Goal: Task Accomplishment & Management: Complete application form

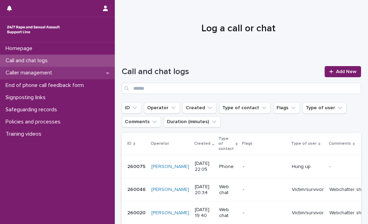
click at [75, 76] on div "Caller management" at bounding box center [57, 73] width 115 height 12
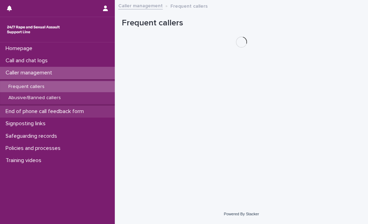
click at [46, 110] on p "End of phone call feedback form" at bounding box center [46, 111] width 87 height 7
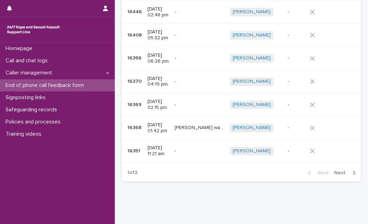
scroll to position [161, 0]
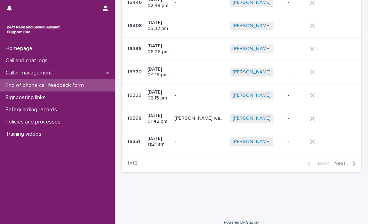
click at [337, 161] on span "Next" at bounding box center [341, 163] width 15 height 5
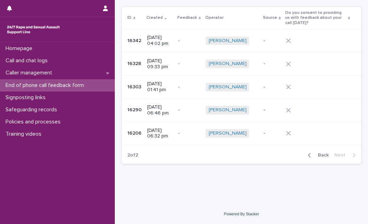
scroll to position [42, 0]
click at [322, 157] on button "Back" at bounding box center [316, 156] width 29 height 6
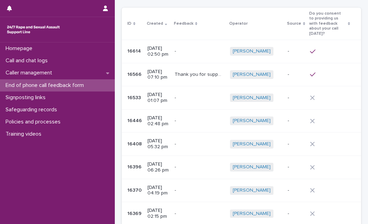
scroll to position [103, 0]
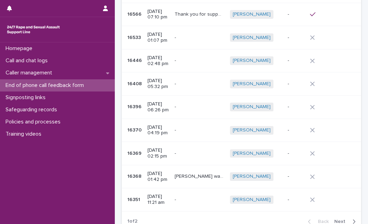
click at [334, 219] on span "Next" at bounding box center [341, 221] width 15 height 5
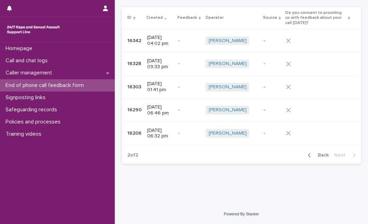
scroll to position [42, 0]
click at [313, 153] on button "Back" at bounding box center [316, 156] width 29 height 6
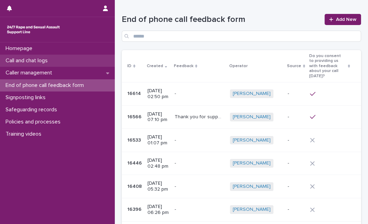
click at [44, 61] on p "Call and chat logs" at bounding box center [28, 60] width 50 height 7
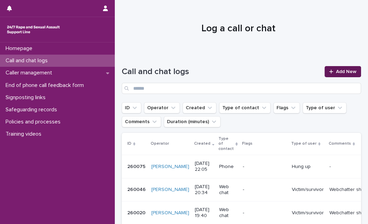
click at [349, 71] on span "Add New" at bounding box center [346, 71] width 21 height 5
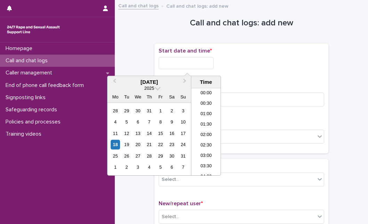
click at [213, 65] on input "text" at bounding box center [185, 63] width 55 height 12
click at [111, 144] on div "18" at bounding box center [114, 144] width 9 height 9
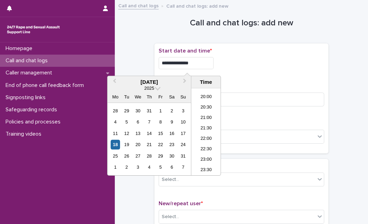
click at [200, 67] on input "**********" at bounding box center [185, 63] width 55 height 12
type input "**********"
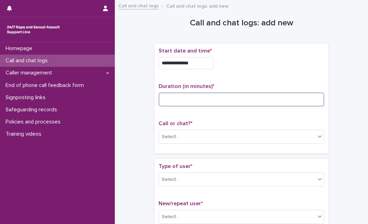
click at [237, 98] on input at bounding box center [240, 99] width 165 height 14
type input "*"
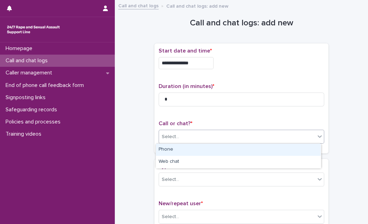
click at [203, 140] on div "Select..." at bounding box center [237, 136] width 156 height 11
click at [196, 150] on div "Phone" at bounding box center [238, 150] width 165 height 12
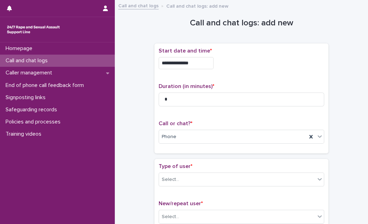
click at [186, 170] on div "Type of user * Select..." at bounding box center [240, 177] width 165 height 29
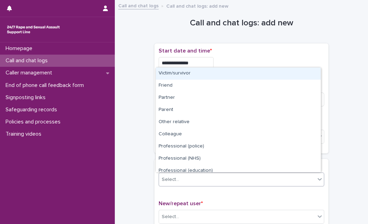
click at [184, 174] on div "Select..." at bounding box center [237, 179] width 156 height 11
click at [207, 74] on div "Victim/survivor" at bounding box center [238, 73] width 165 height 12
click at [185, 180] on span "Victim/survivor" at bounding box center [178, 179] width 32 height 7
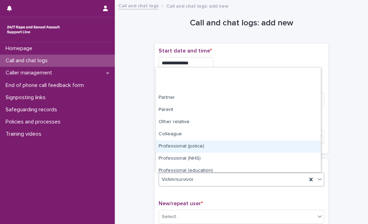
scroll to position [78, 0]
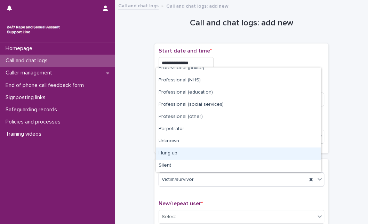
click at [277, 156] on div "Hung up" at bounding box center [238, 153] width 165 height 12
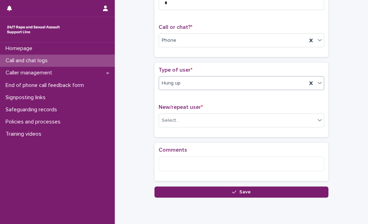
scroll to position [103, 0]
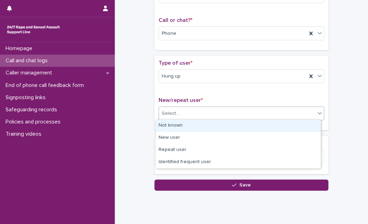
click at [274, 115] on div "Select..." at bounding box center [237, 113] width 156 height 11
click at [255, 128] on div "Not known" at bounding box center [238, 126] width 165 height 12
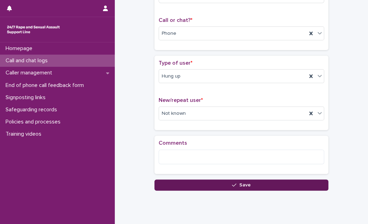
click at [169, 180] on button "Save" at bounding box center [241, 184] width 174 height 11
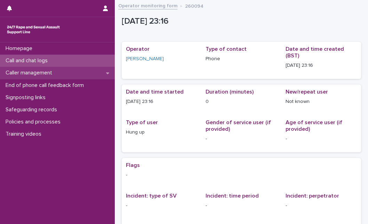
click at [64, 74] on div "Caller management" at bounding box center [57, 73] width 115 height 12
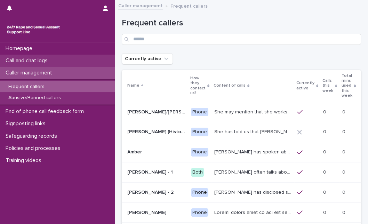
click at [64, 62] on div "Call and chat logs" at bounding box center [57, 61] width 115 height 12
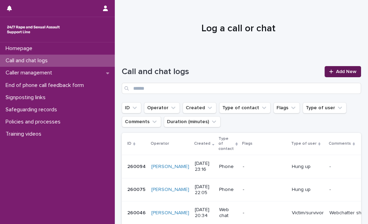
click at [336, 73] on span "Add New" at bounding box center [346, 71] width 21 height 5
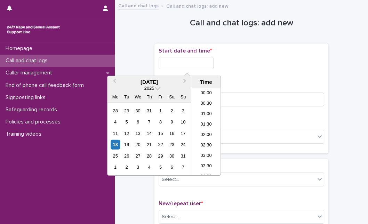
click at [199, 66] on input "text" at bounding box center [185, 63] width 55 height 12
click at [115, 145] on div "18" at bounding box center [114, 144] width 9 height 9
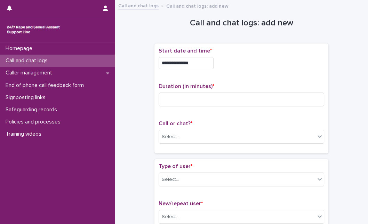
click at [200, 56] on div "**********" at bounding box center [240, 61] width 165 height 27
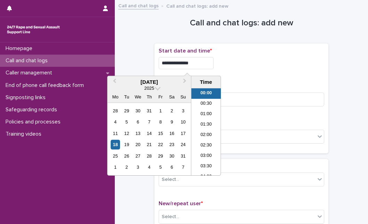
click at [198, 61] on input "**********" at bounding box center [185, 63] width 55 height 12
type input "**********"
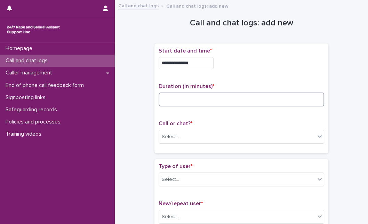
click at [235, 104] on input at bounding box center [240, 99] width 165 height 14
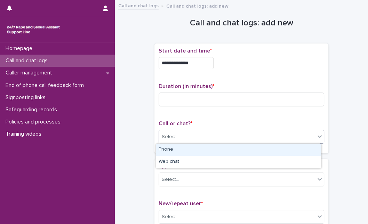
click at [172, 133] on div "Select..." at bounding box center [170, 136] width 17 height 7
click at [171, 153] on div "Phone" at bounding box center [238, 150] width 165 height 12
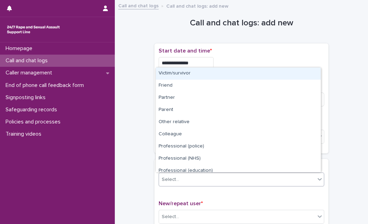
click at [171, 184] on div "Select..." at bounding box center [237, 179] width 156 height 11
click at [182, 75] on div "Victim/survivor" at bounding box center [238, 73] width 165 height 12
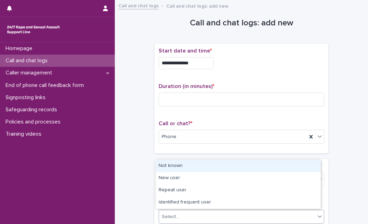
click at [174, 219] on div "Select..." at bounding box center [170, 216] width 17 height 7
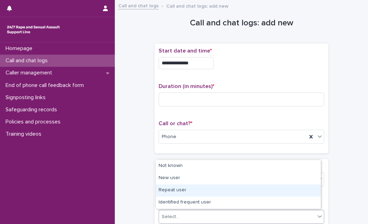
click at [179, 187] on div "Repeat user" at bounding box center [238, 190] width 165 height 12
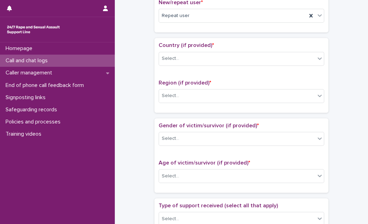
scroll to position [216, 0]
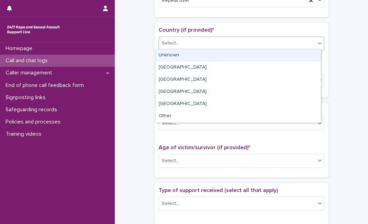
click at [257, 41] on div "Select..." at bounding box center [237, 43] width 156 height 11
click at [224, 60] on div "Unknown" at bounding box center [238, 55] width 165 height 12
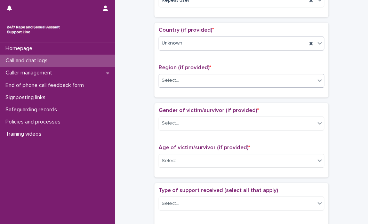
click at [199, 84] on div "Select..." at bounding box center [237, 80] width 156 height 11
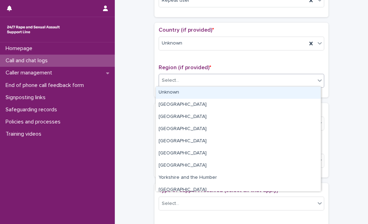
click at [195, 91] on div "Unknown" at bounding box center [238, 93] width 165 height 12
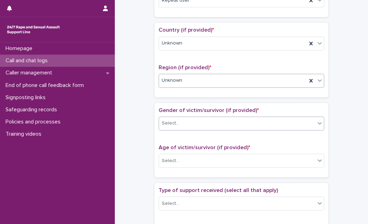
click at [180, 125] on div "Select..." at bounding box center [237, 122] width 156 height 11
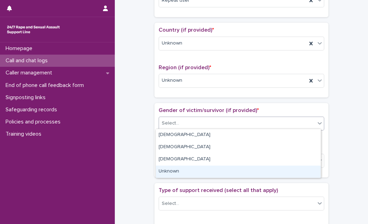
click at [167, 174] on div "Unknown" at bounding box center [238, 171] width 165 height 12
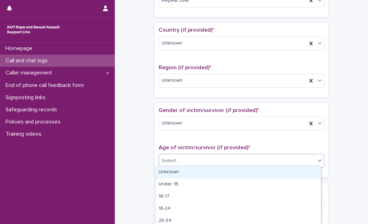
click at [180, 161] on input "text" at bounding box center [180, 161] width 1 height 6
click at [172, 175] on div "Unknown" at bounding box center [238, 172] width 165 height 12
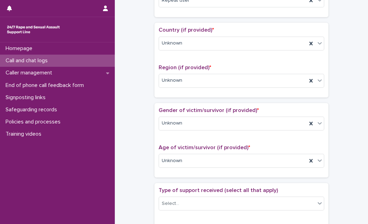
click at [131, 171] on div "**********" at bounding box center [241, 143] width 239 height 710
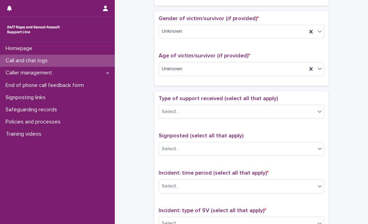
scroll to position [324, 0]
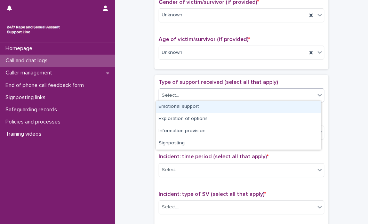
drag, startPoint x: 188, startPoint y: 95, endPoint x: 181, endPoint y: 107, distance: 13.9
click at [181, 107] on body "**********" at bounding box center [184, 112] width 368 height 224
click at [181, 107] on div "Emotional support" at bounding box center [238, 107] width 165 height 12
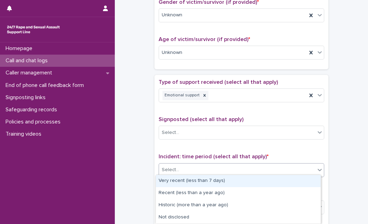
click at [202, 171] on div "Select..." at bounding box center [237, 169] width 156 height 11
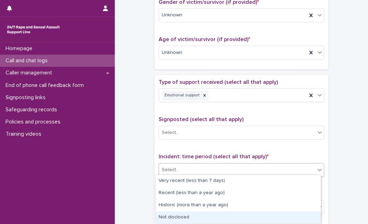
click at [194, 218] on div "Not disclosed" at bounding box center [238, 217] width 165 height 12
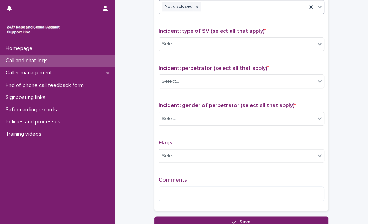
scroll to position [489, 0]
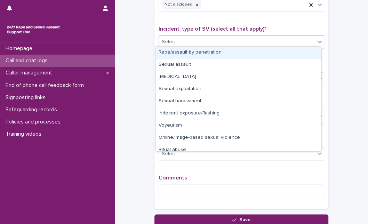
click at [301, 38] on div "Select..." at bounding box center [237, 41] width 156 height 11
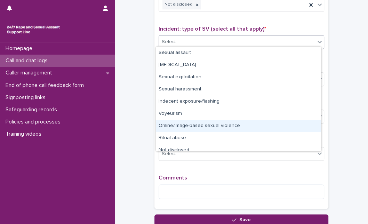
scroll to position [17, 0]
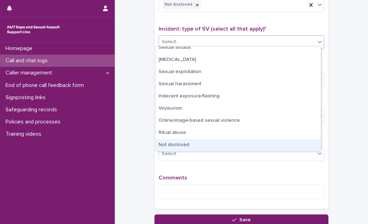
click at [304, 143] on div "Not disclosed" at bounding box center [238, 145] width 165 height 12
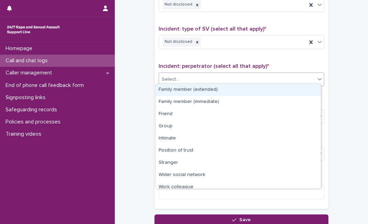
click at [293, 76] on div "Select..." at bounding box center [237, 79] width 156 height 11
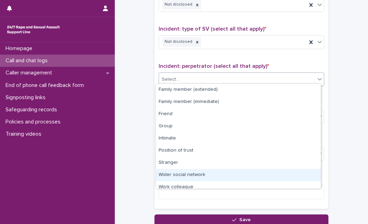
scroll to position [30, 0]
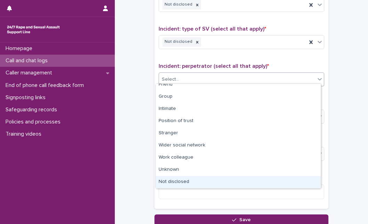
click at [287, 178] on div "Not disclosed" at bounding box center [238, 182] width 165 height 12
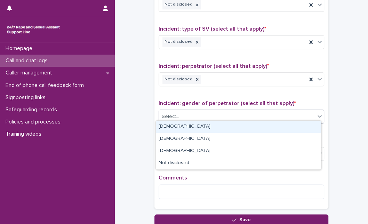
click at [272, 111] on div "Select..." at bounding box center [237, 116] width 156 height 11
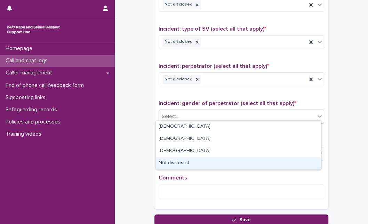
click at [238, 161] on div "Not disclosed" at bounding box center [238, 163] width 165 height 12
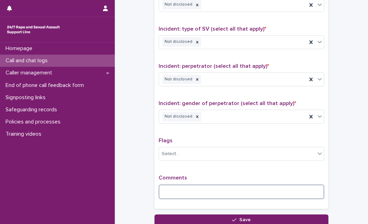
click at [214, 195] on textarea at bounding box center [240, 191] width 165 height 15
type textarea "*"
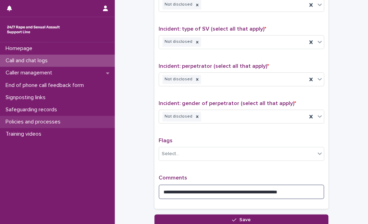
type textarea "**********"
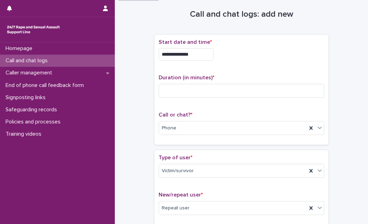
scroll to position [0, 0]
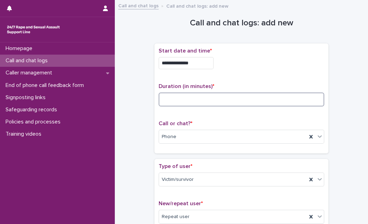
click at [252, 96] on input at bounding box center [240, 99] width 165 height 14
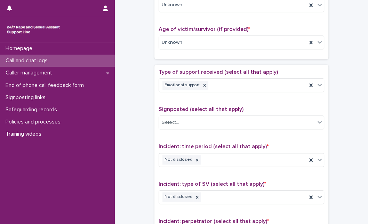
scroll to position [542, 0]
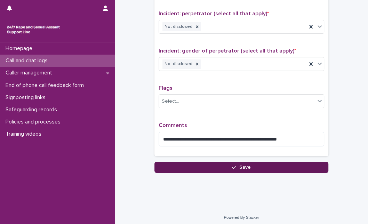
type input "**"
click at [309, 162] on button "Save" at bounding box center [241, 167] width 174 height 11
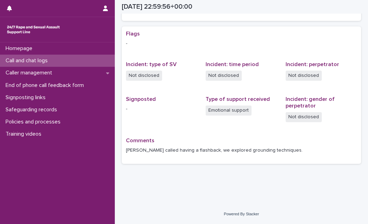
scroll to position [131, 0]
click at [75, 63] on div "Call and chat logs" at bounding box center [57, 61] width 115 height 12
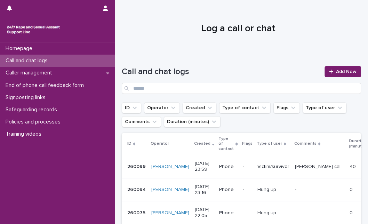
click at [67, 57] on div "Call and chat logs" at bounding box center [57, 61] width 115 height 12
click at [137, 39] on div at bounding box center [238, 26] width 247 height 52
click at [341, 69] on span "Add New" at bounding box center [346, 71] width 21 height 5
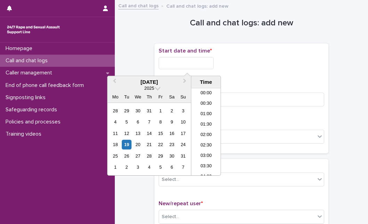
click at [179, 62] on input "text" at bounding box center [185, 63] width 55 height 12
click at [127, 144] on div "19" at bounding box center [126, 144] width 9 height 9
click at [209, 64] on input "**********" at bounding box center [185, 63] width 55 height 12
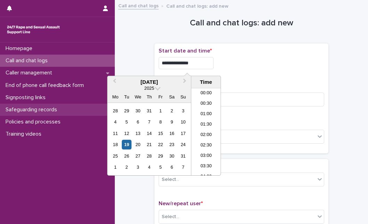
type input "**********"
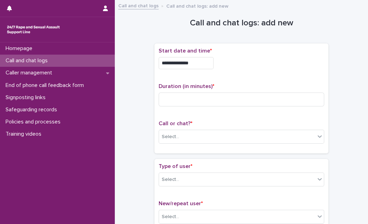
click at [277, 118] on div "**********" at bounding box center [240, 98] width 165 height 101
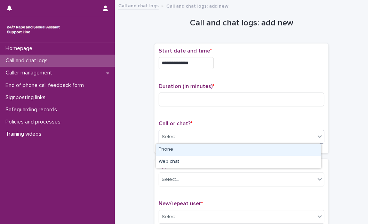
drag, startPoint x: 253, startPoint y: 133, endPoint x: 245, endPoint y: 151, distance: 19.7
click at [245, 151] on body "**********" at bounding box center [184, 112] width 368 height 224
click at [245, 151] on div "Phone" at bounding box center [238, 150] width 165 height 12
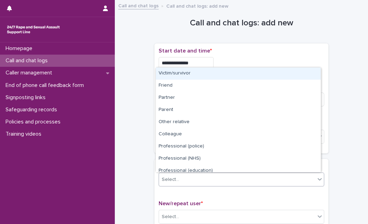
click at [227, 176] on div "Select..." at bounding box center [237, 179] width 156 height 11
click at [254, 74] on div "Victim/survivor" at bounding box center [238, 73] width 165 height 12
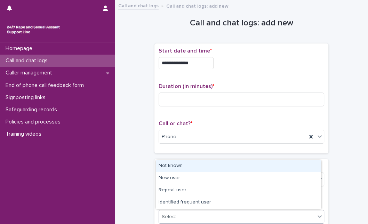
click at [179, 212] on div "Select..." at bounding box center [237, 216] width 156 height 11
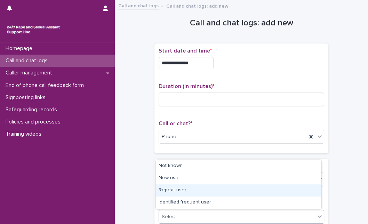
click at [178, 190] on div "Repeat user" at bounding box center [238, 190] width 165 height 12
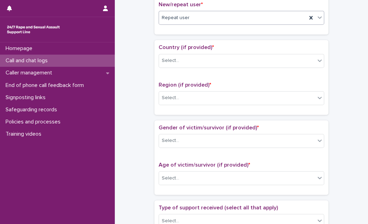
scroll to position [216, 0]
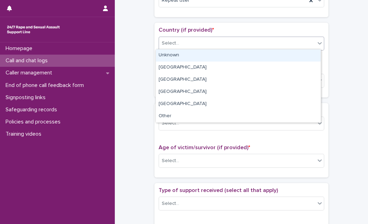
click at [281, 38] on div "Select..." at bounding box center [237, 43] width 156 height 11
click at [275, 58] on div "Unknown" at bounding box center [238, 55] width 165 height 12
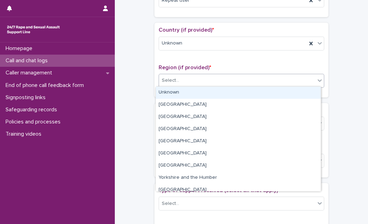
click at [243, 81] on div "Select..." at bounding box center [237, 80] width 156 height 11
click at [230, 95] on div "Unknown" at bounding box center [238, 93] width 165 height 12
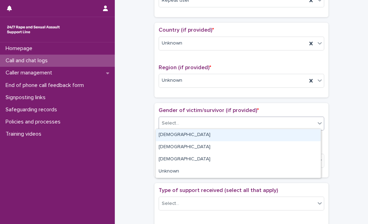
click at [196, 124] on div "Select..." at bounding box center [237, 122] width 156 height 11
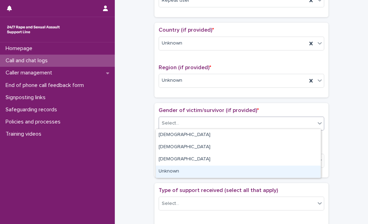
click at [173, 170] on div "Unknown" at bounding box center [238, 171] width 165 height 12
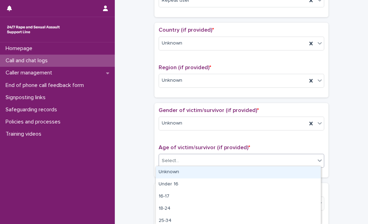
click at [184, 155] on div "Select..." at bounding box center [237, 160] width 156 height 11
click at [174, 170] on div "Unknown" at bounding box center [238, 172] width 165 height 12
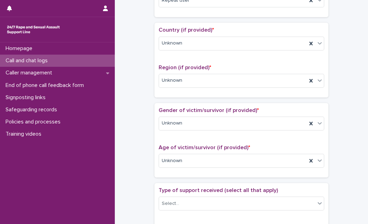
click at [128, 170] on div "**********" at bounding box center [241, 143] width 239 height 710
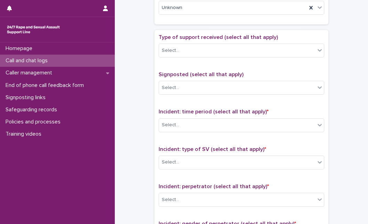
scroll to position [370, 0]
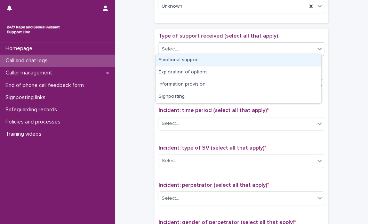
click at [233, 46] on div "Select..." at bounding box center [237, 48] width 156 height 11
click at [203, 65] on div "Emotional support" at bounding box center [238, 60] width 165 height 12
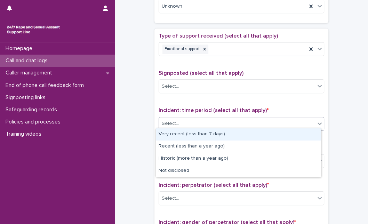
click at [174, 122] on div "Select..." at bounding box center [170, 123] width 17 height 7
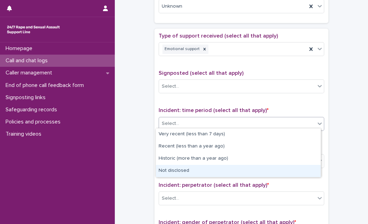
click at [157, 169] on div "Not disclosed" at bounding box center [238, 171] width 165 height 12
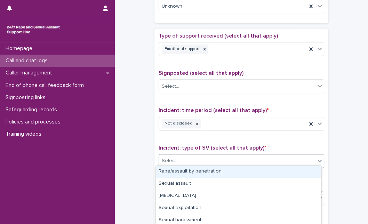
click at [199, 162] on div "Select..." at bounding box center [237, 160] width 156 height 11
click at [295, 169] on div "Rape/assault by penetration" at bounding box center [238, 171] width 165 height 12
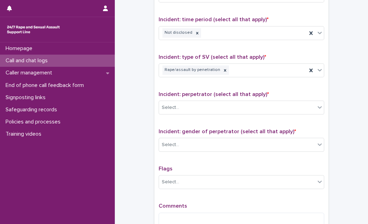
scroll to position [478, 0]
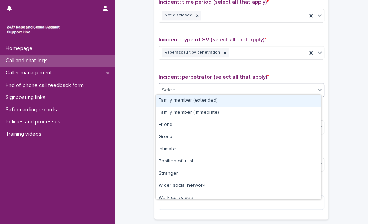
click at [206, 90] on div "Select..." at bounding box center [237, 89] width 156 height 11
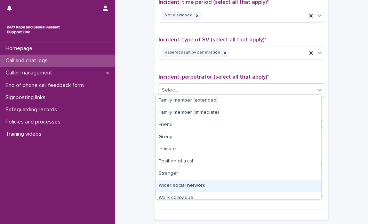
scroll to position [30, 0]
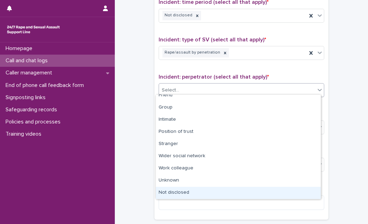
drag, startPoint x: 316, startPoint y: 185, endPoint x: 284, endPoint y: 194, distance: 33.2
click at [284, 194] on div "Not disclosed" at bounding box center [238, 193] width 165 height 12
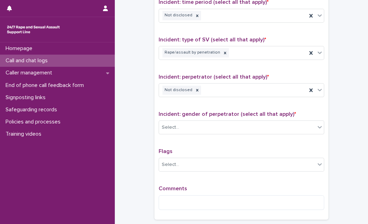
click at [298, 131] on div "Incident: gender of perpetrator (select all that apply) * Select..." at bounding box center [240, 125] width 165 height 29
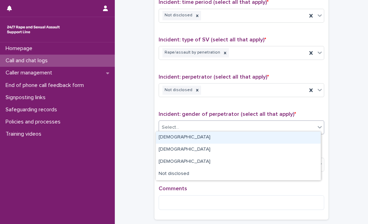
click at [306, 122] on div "Select..." at bounding box center [237, 127] width 156 height 11
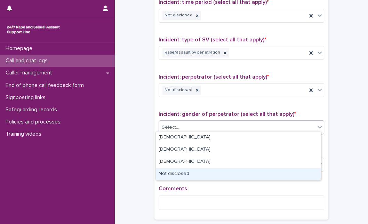
click at [246, 170] on div "Not disclosed" at bounding box center [238, 174] width 165 height 12
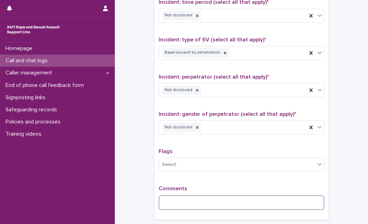
click at [236, 196] on textarea at bounding box center [240, 202] width 165 height 15
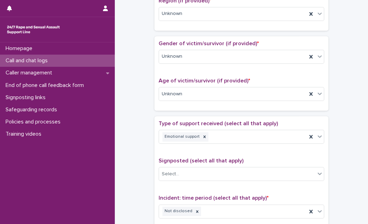
scroll to position [87, 0]
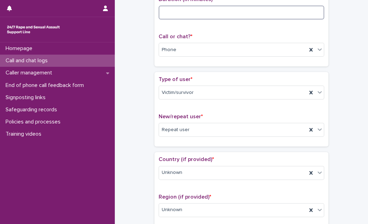
click at [314, 18] on input at bounding box center [240, 13] width 165 height 14
type input "*"
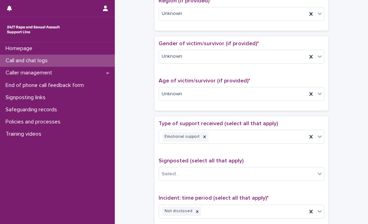
type input "**"
click at [359, 171] on div "**********" at bounding box center [241, 93] width 253 height 745
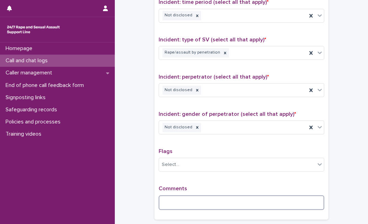
click at [229, 196] on textarea at bounding box center [240, 202] width 165 height 15
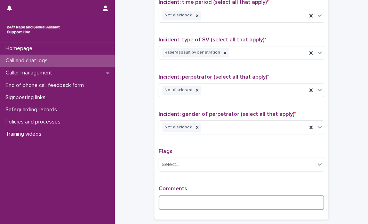
click at [293, 201] on textarea at bounding box center [240, 202] width 165 height 15
click at [201, 199] on textarea at bounding box center [240, 202] width 165 height 15
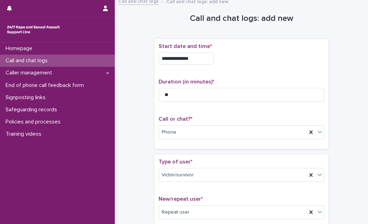
scroll to position [0, 0]
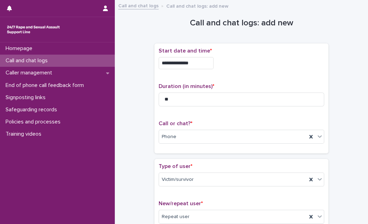
type textarea "**********"
click at [172, 101] on input "**" at bounding box center [240, 99] width 165 height 14
type input "*"
type input "**"
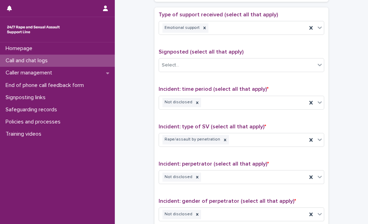
scroll to position [548, 0]
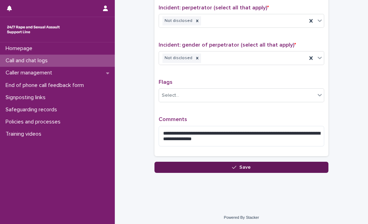
click at [301, 166] on button "Save" at bounding box center [241, 167] width 174 height 11
